Goal: Check status: Check status

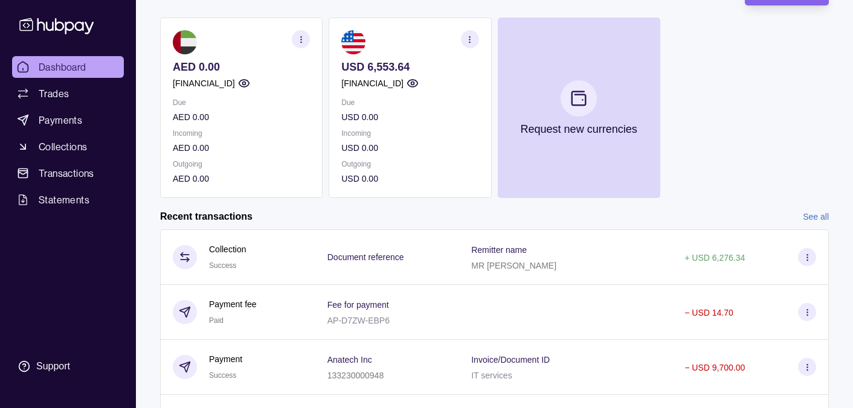
scroll to position [201, 0]
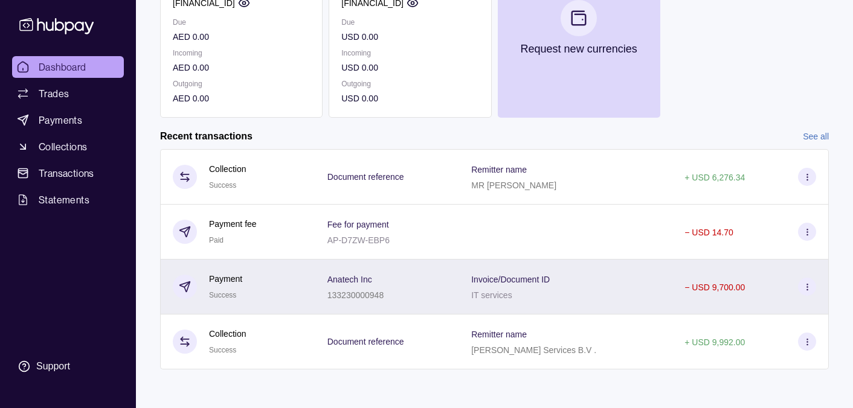
click at [701, 288] on p "− USD 9,700.00" at bounding box center [715, 288] width 60 height 10
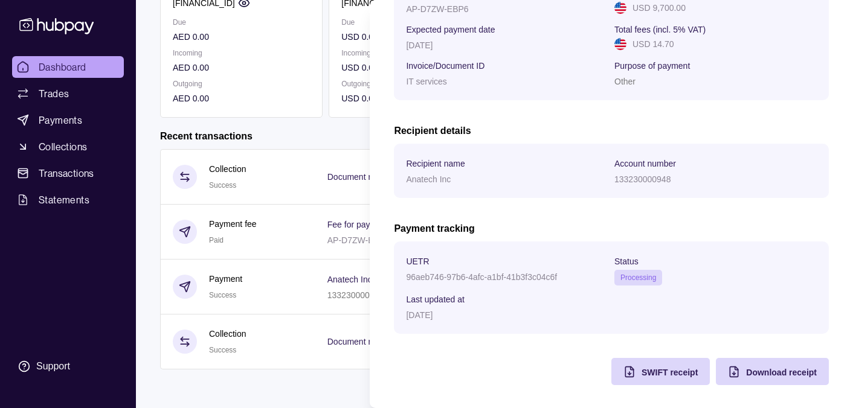
scroll to position [0, 0]
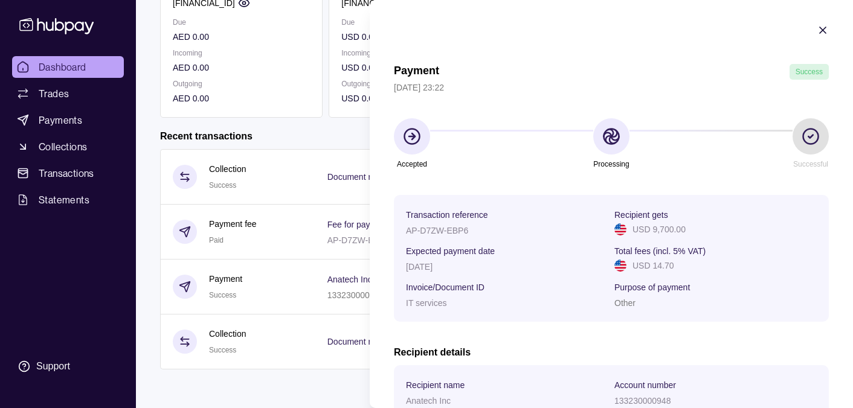
click at [824, 31] on icon "button" at bounding box center [823, 30] width 6 height 6
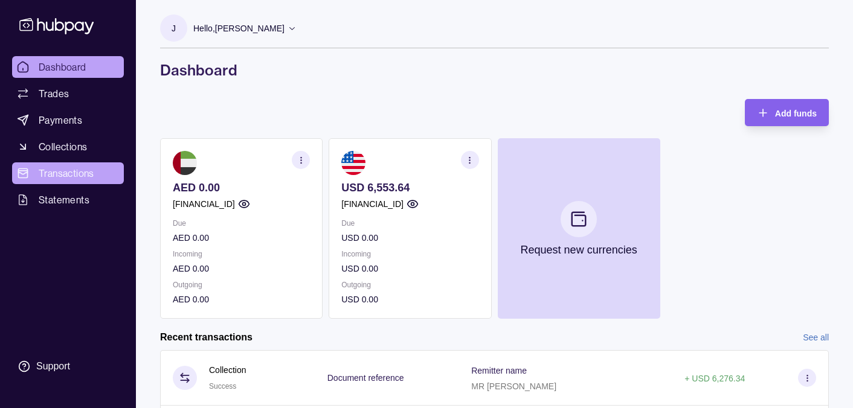
click at [74, 174] on span "Transactions" at bounding box center [67, 173] width 56 height 15
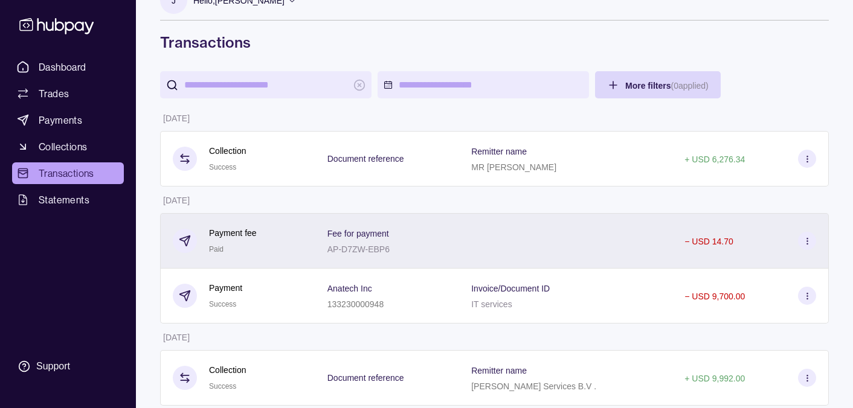
scroll to position [28, 0]
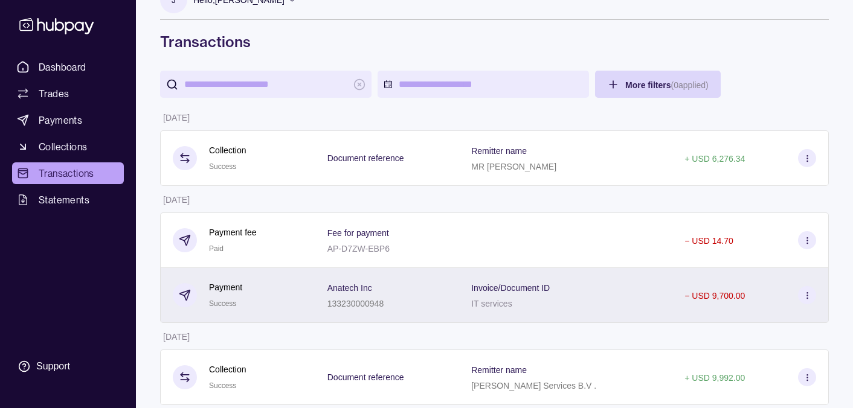
click at [807, 293] on circle at bounding box center [807, 292] width 1 height 1
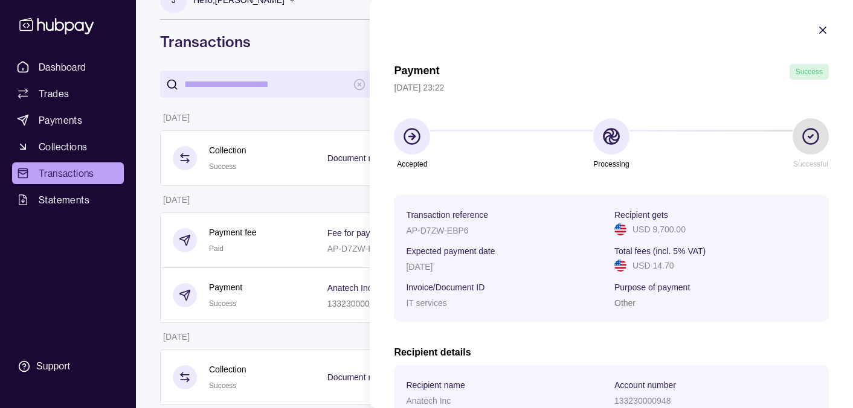
click at [308, 132] on html "Dashboard Trades Payments Collections Transactions Statements Support J Hello, …" at bounding box center [426, 201] width 853 height 458
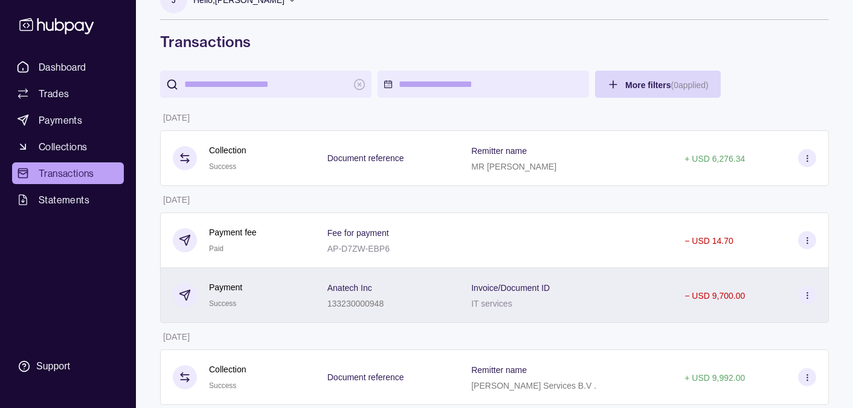
scroll to position [0, 0]
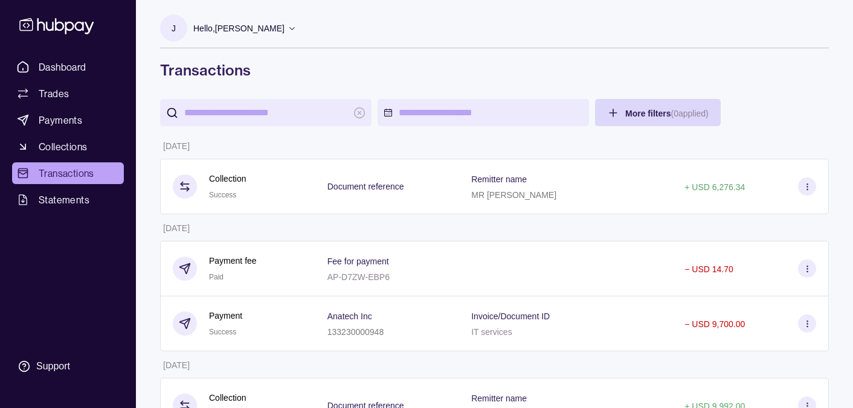
click at [285, 28] on p "Hello, Jeanelyn Oleta Japson" at bounding box center [238, 28] width 91 height 13
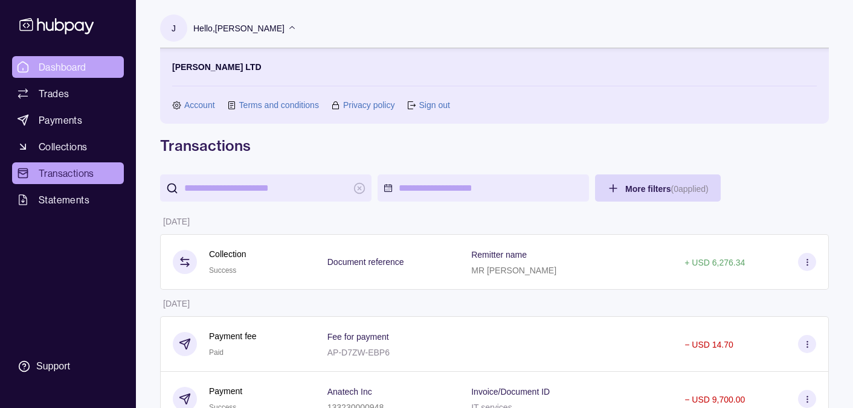
click at [56, 65] on span "Dashboard" at bounding box center [63, 67] width 48 height 15
